Goal: Information Seeking & Learning: Learn about a topic

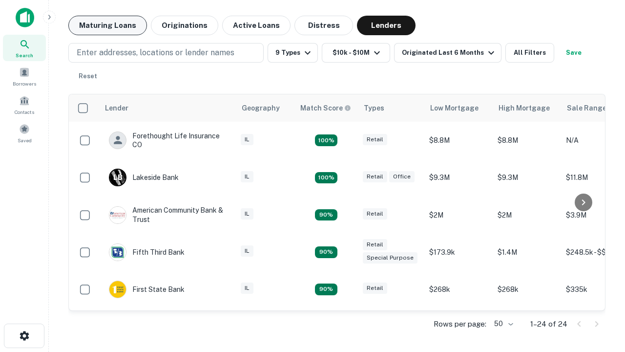
click at [107, 25] on button "Maturing Loans" at bounding box center [107, 26] width 79 height 20
